Goal: Navigation & Orientation: Find specific page/section

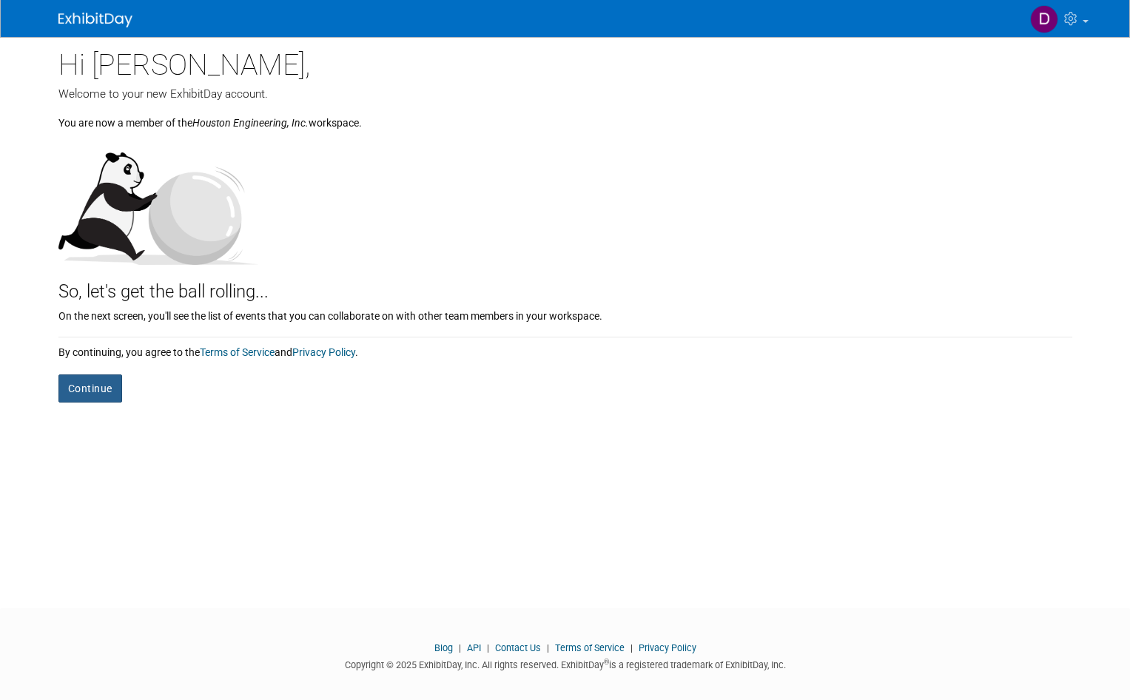
click at [78, 386] on button "Continue" at bounding box center [90, 388] width 64 height 28
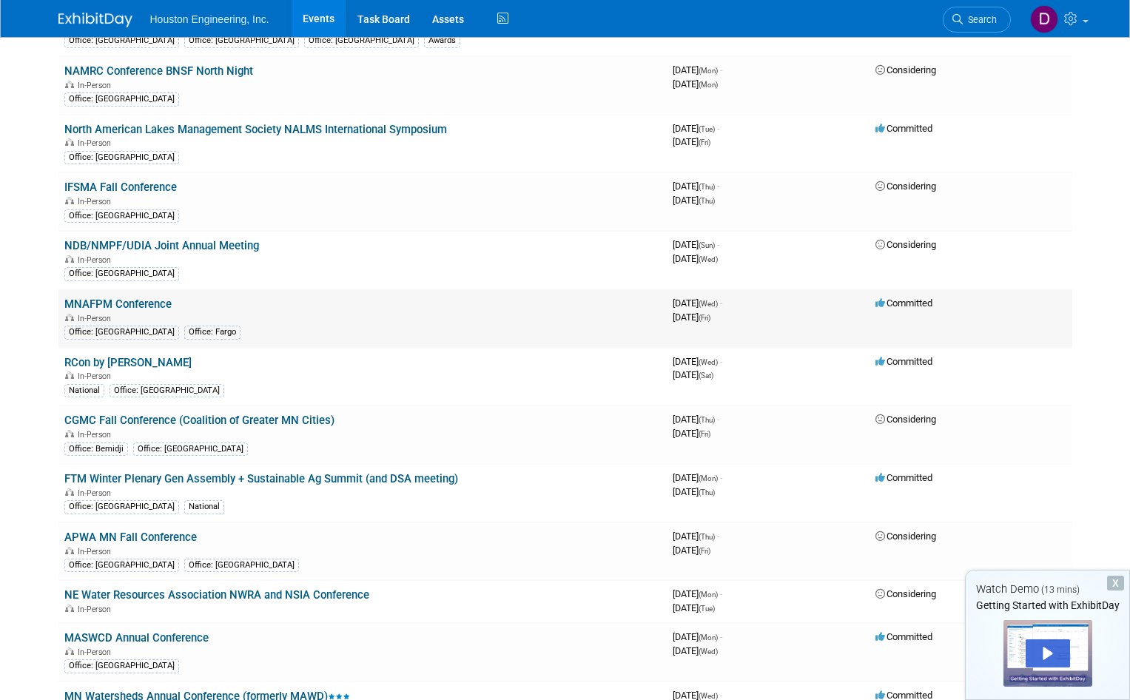
scroll to position [2738, 0]
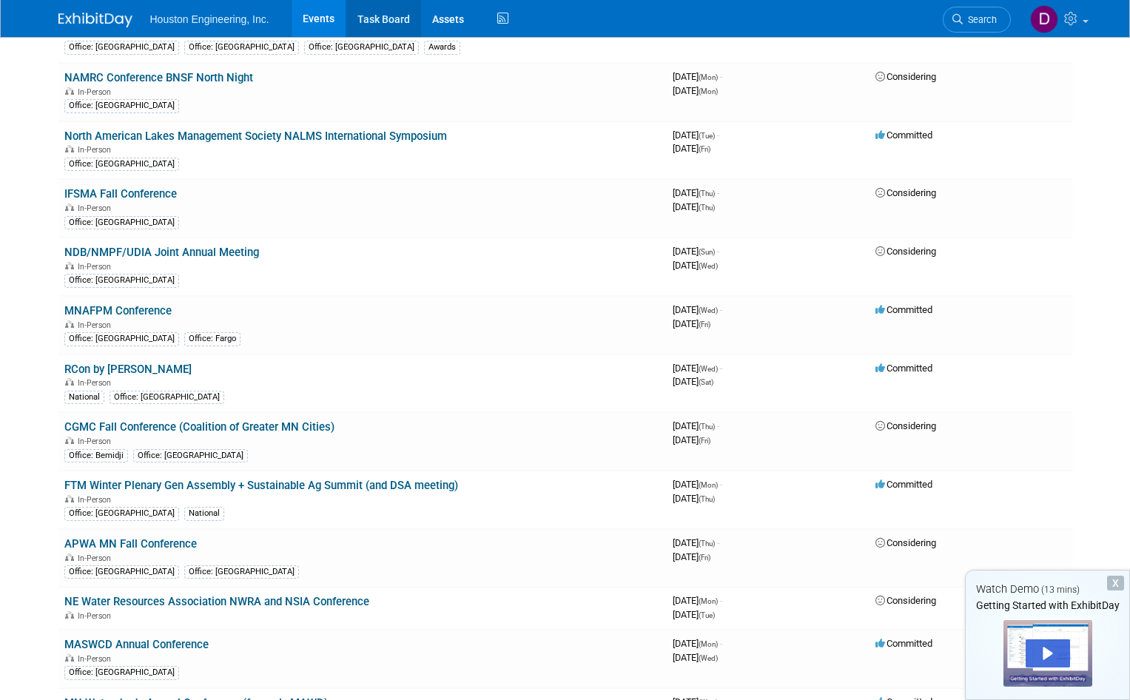
click at [394, 16] on link "Task Board" at bounding box center [383, 18] width 75 height 37
click at [1046, 652] on div "Play" at bounding box center [1048, 653] width 44 height 28
